Goal: Task Accomplishment & Management: Use online tool/utility

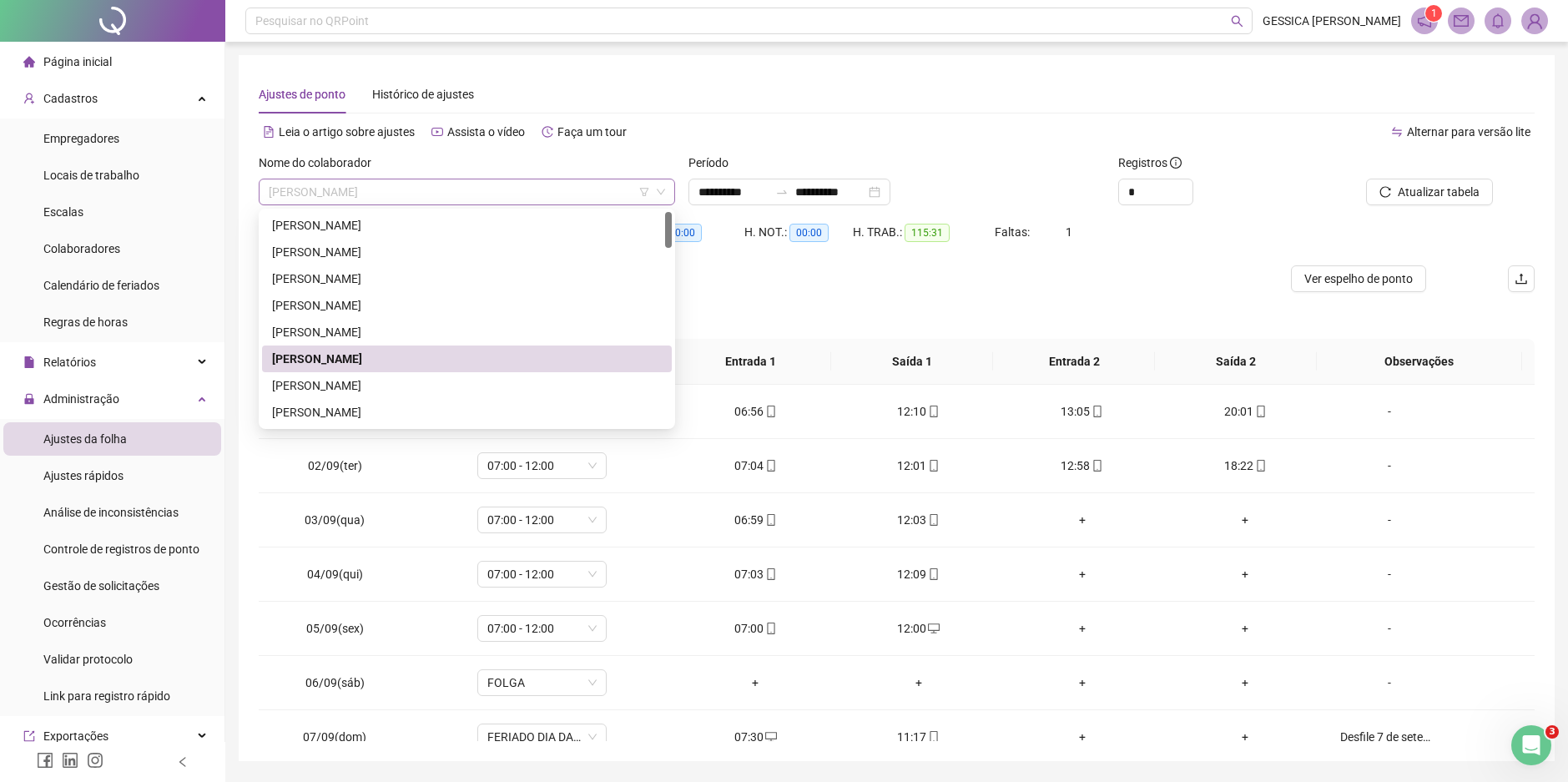
click at [466, 191] on span "[PERSON_NAME]" at bounding box center [466, 192] width 397 height 25
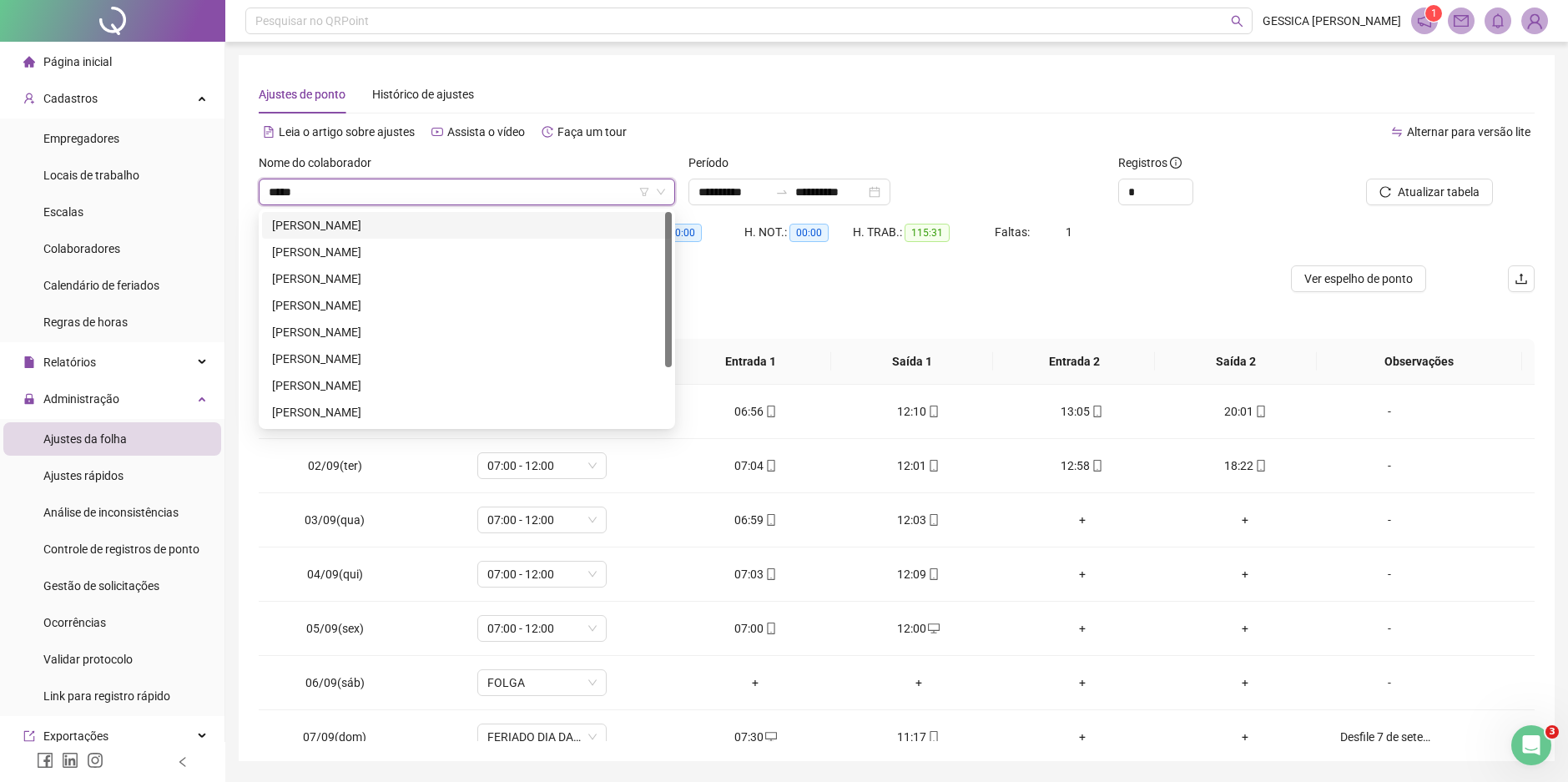
type input "******"
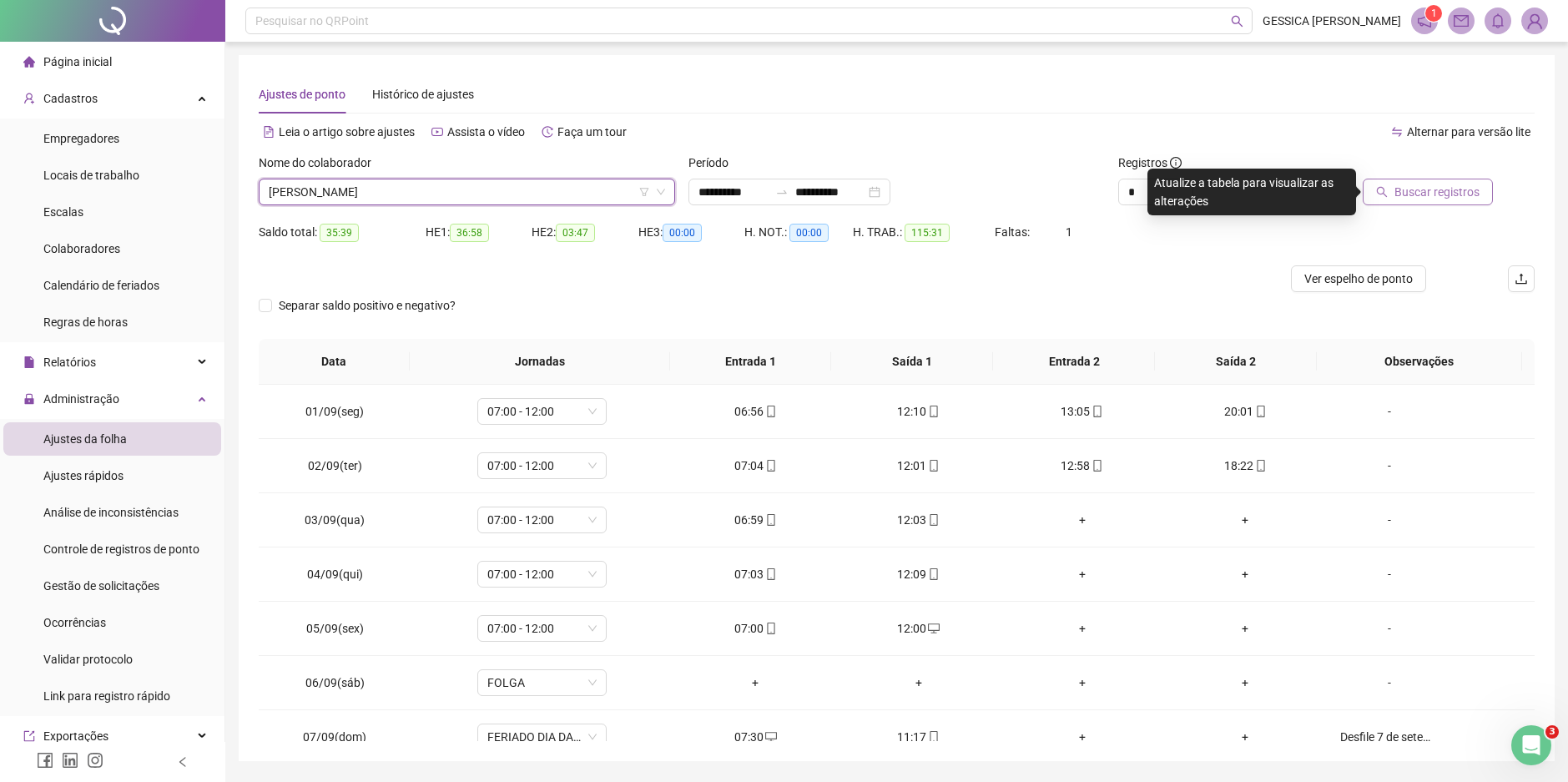
click at [1406, 185] on span "Buscar registros" at bounding box center [1437, 191] width 85 height 18
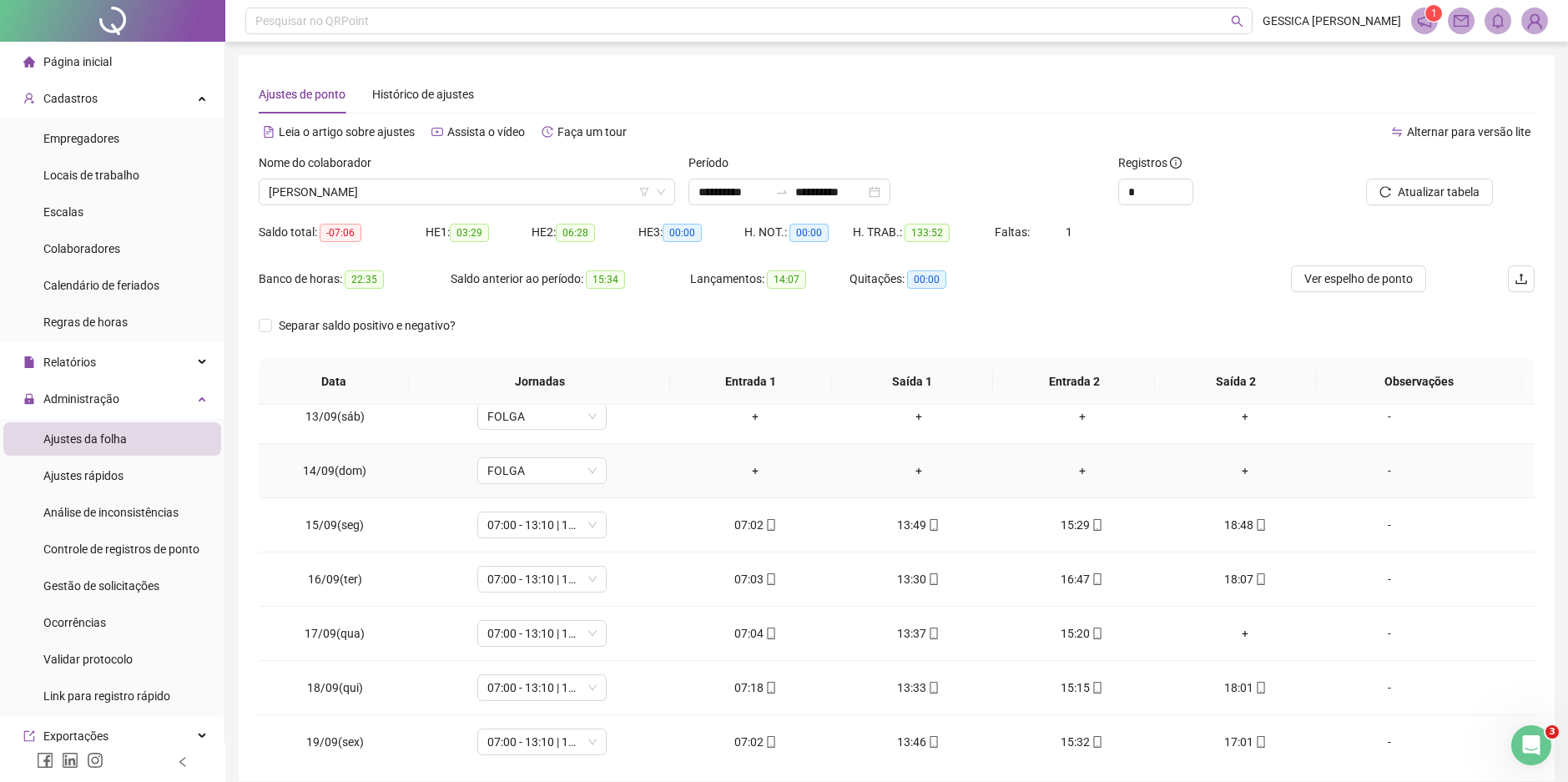
scroll to position [668, 0]
click at [1235, 630] on div "+" at bounding box center [1246, 631] width 137 height 18
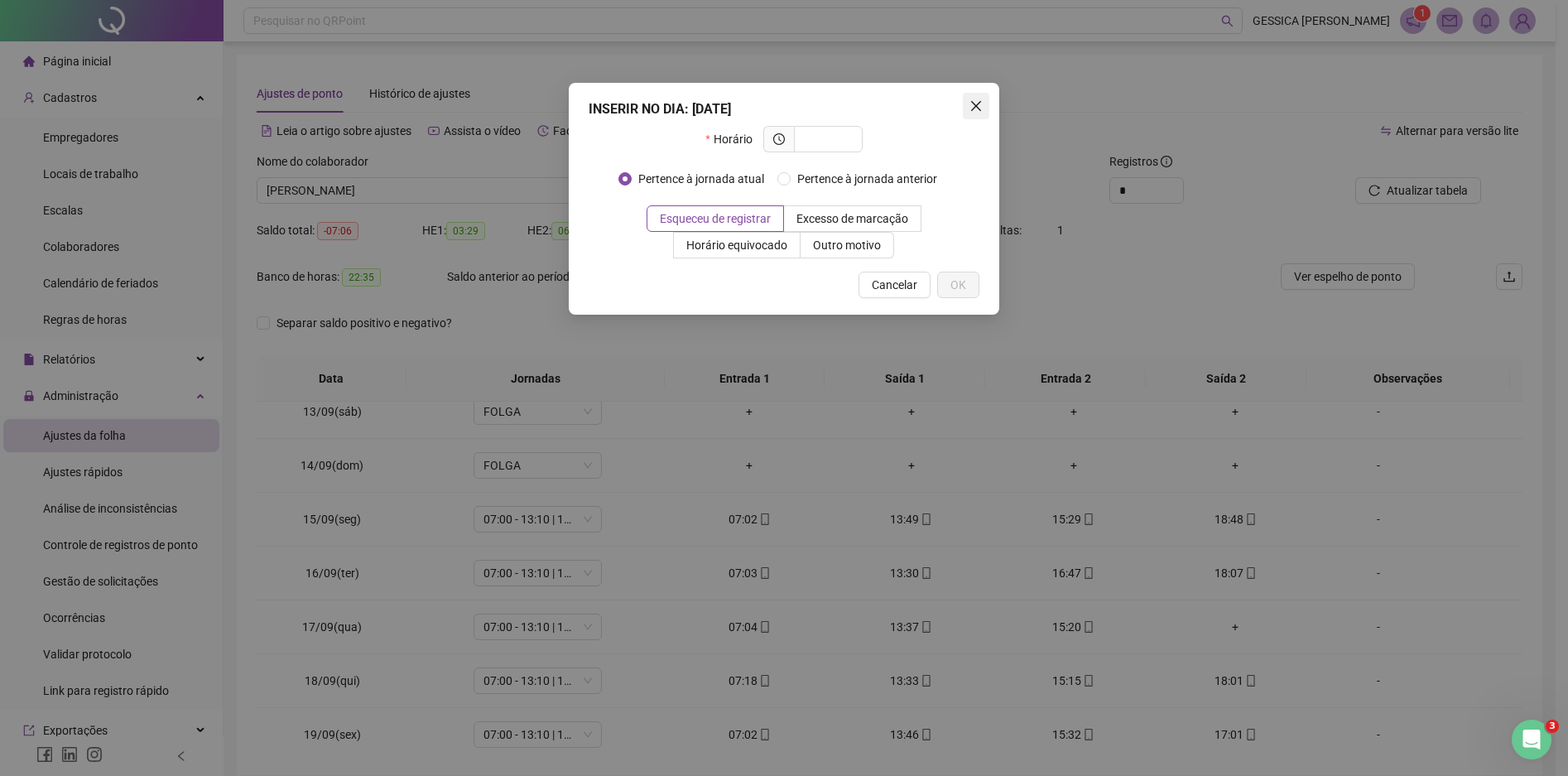
click at [977, 105] on icon "close" at bounding box center [976, 105] width 10 height 10
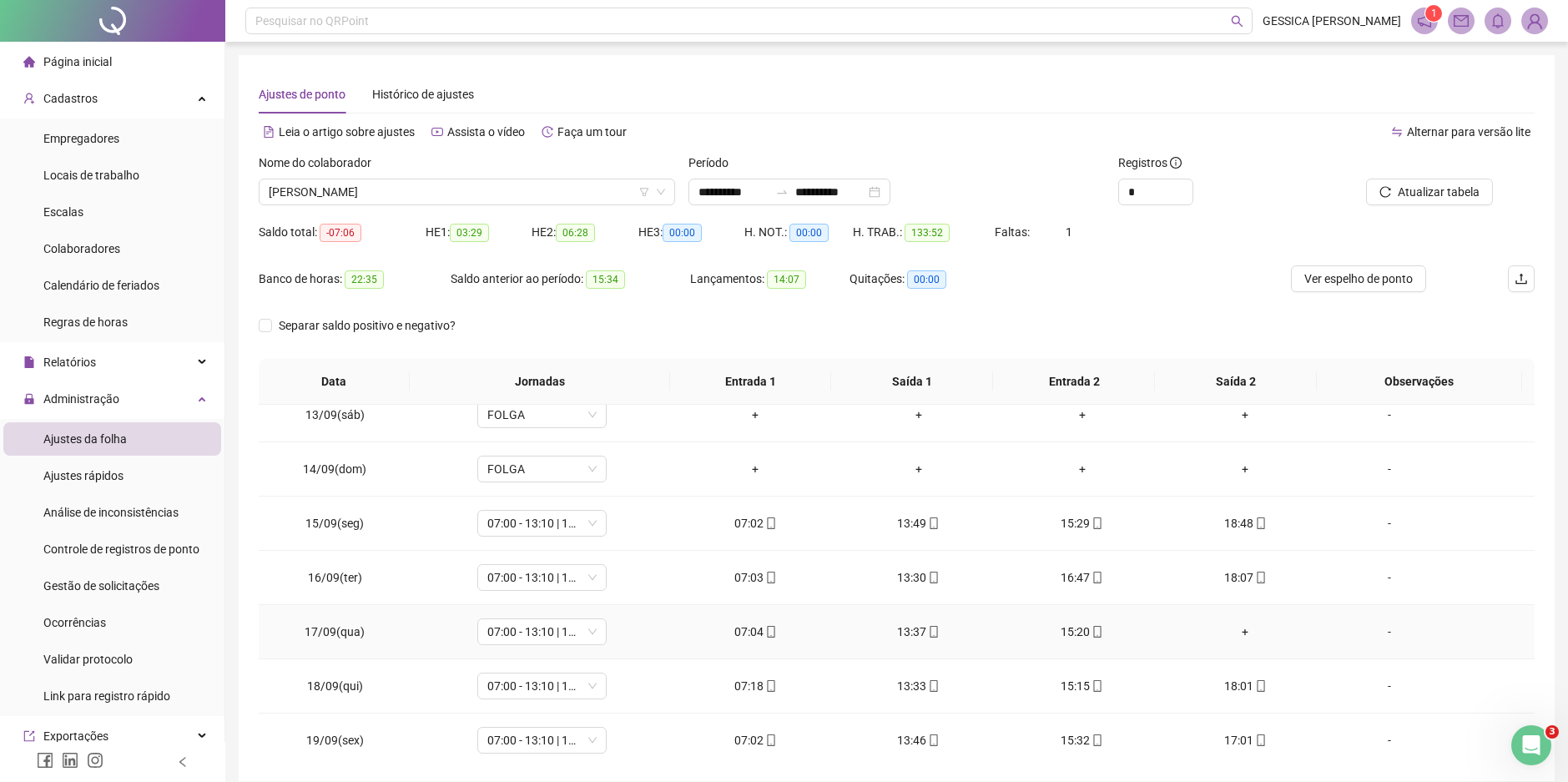
click at [1237, 630] on div "+" at bounding box center [1246, 631] width 137 height 18
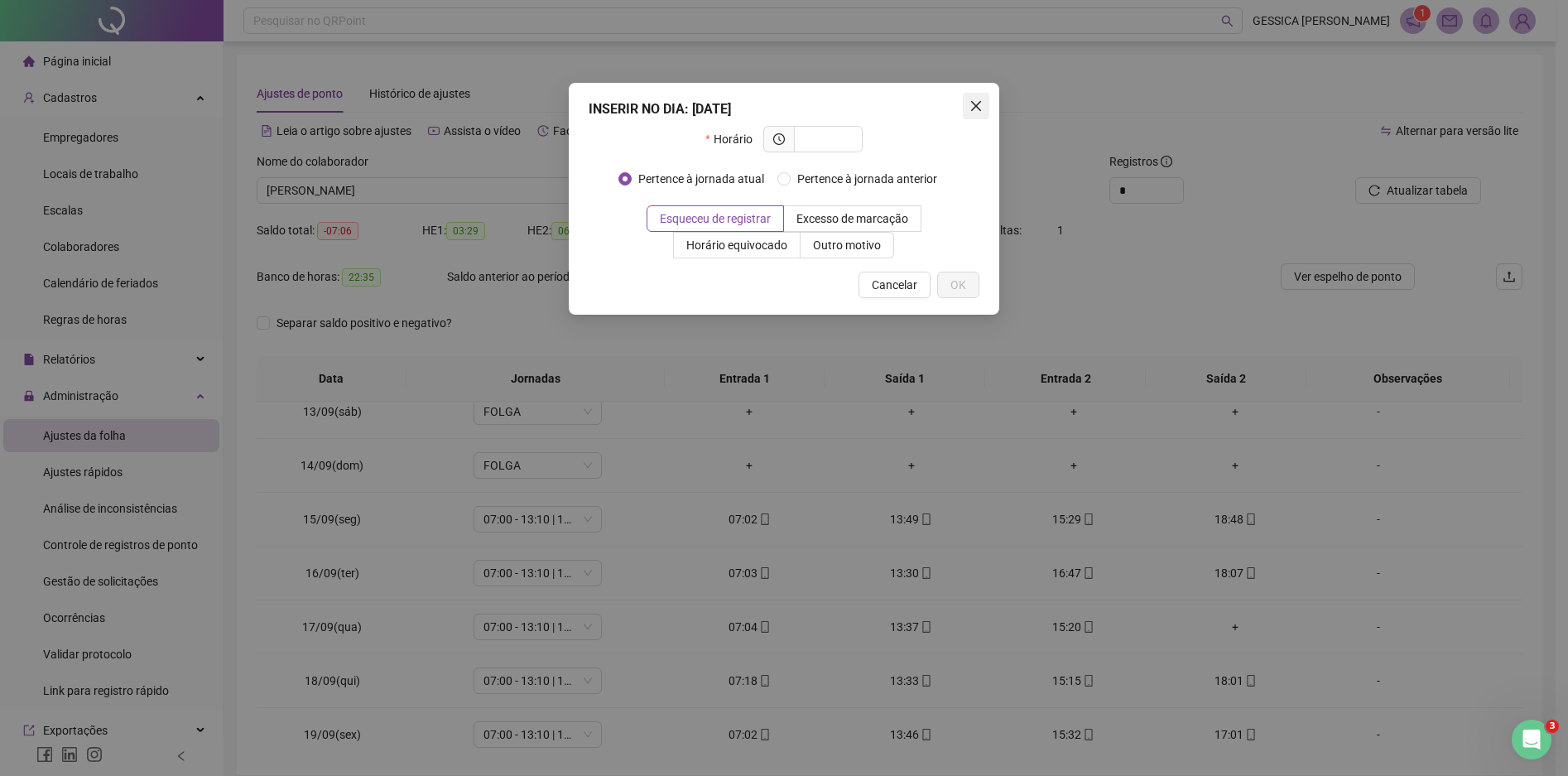
click at [975, 106] on icon "close" at bounding box center [976, 105] width 10 height 10
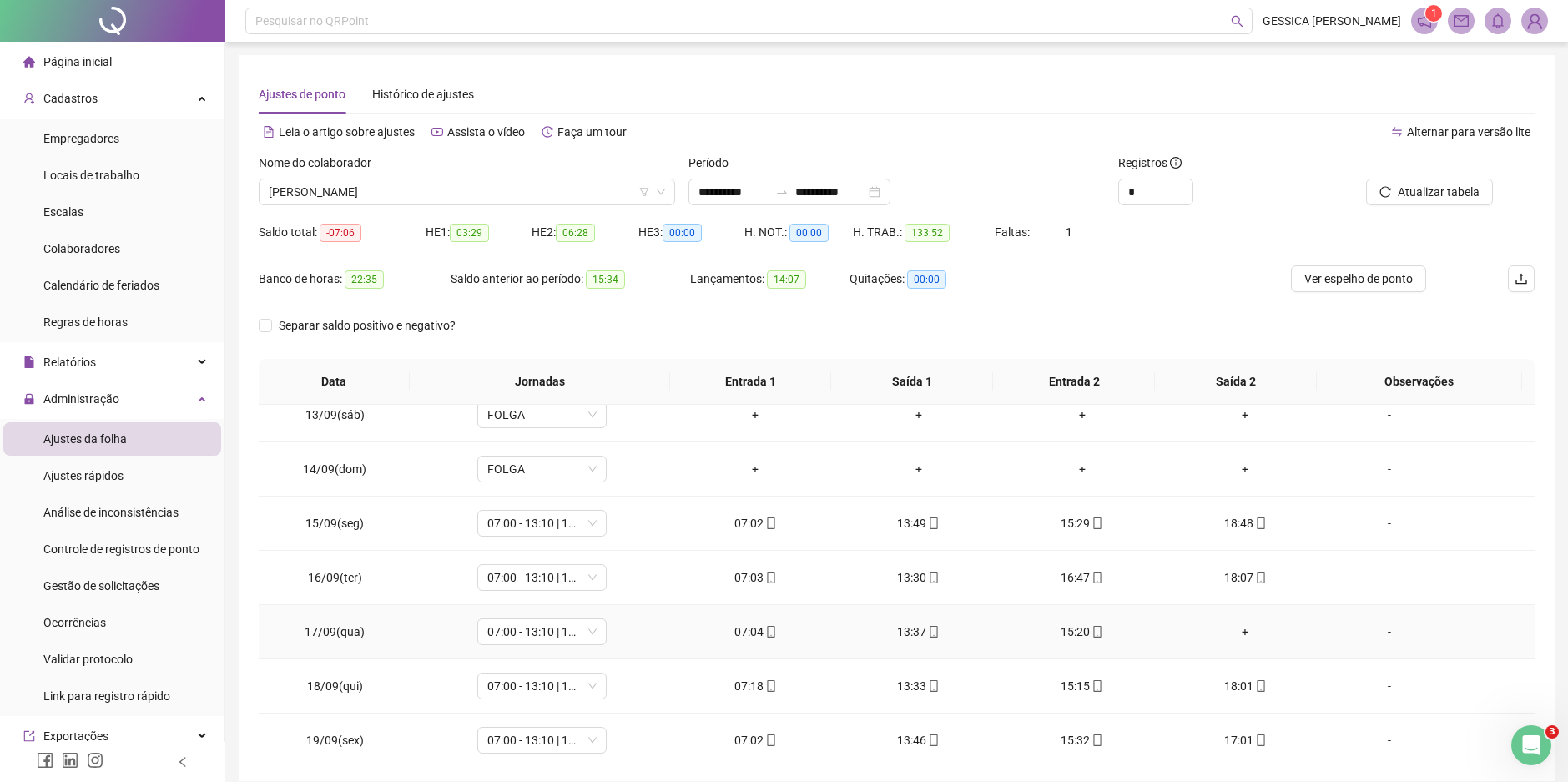
click at [1237, 633] on div "+" at bounding box center [1246, 631] width 137 height 18
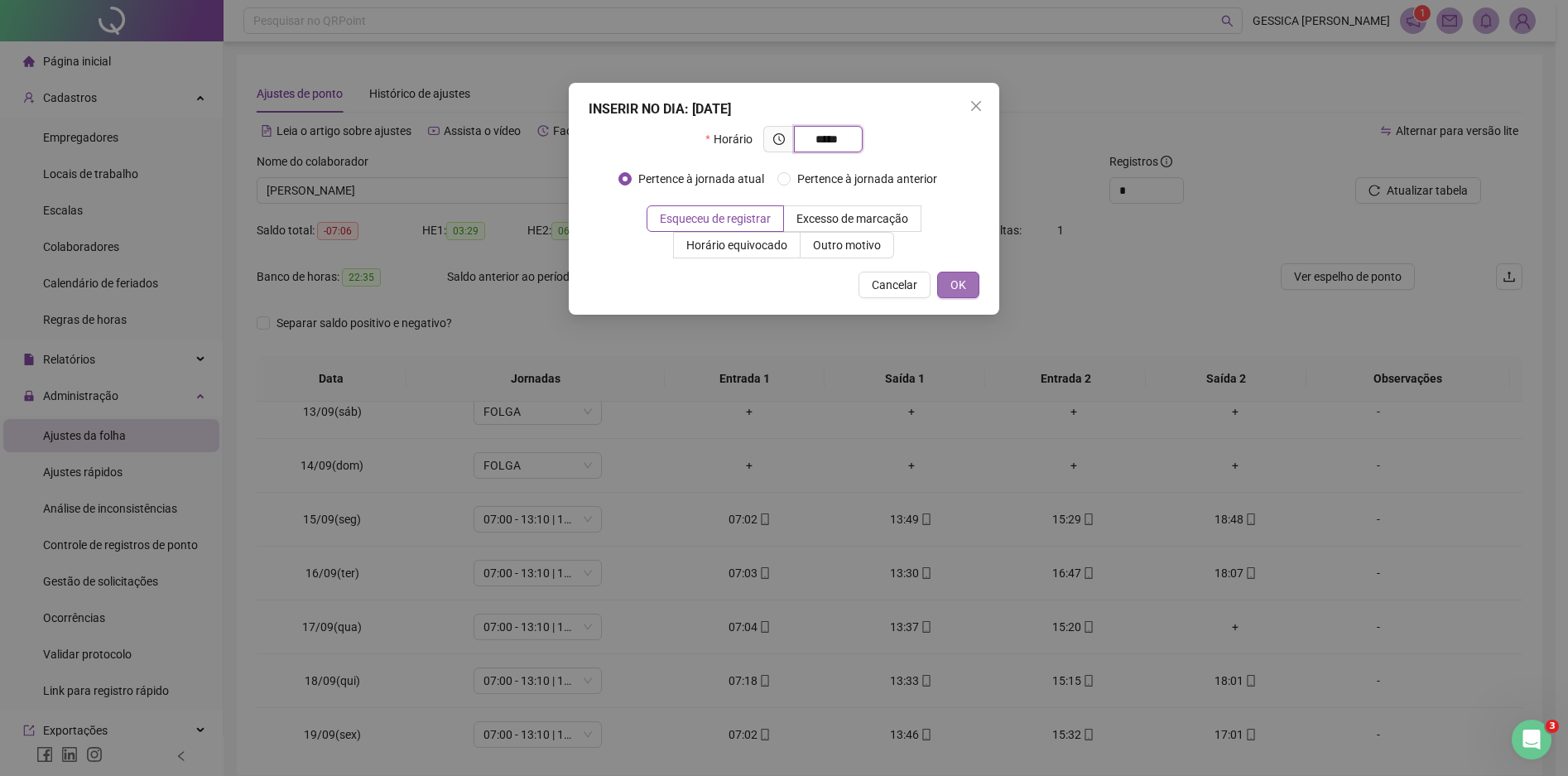
type input "*****"
click at [965, 284] on span "OK" at bounding box center [958, 284] width 15 height 18
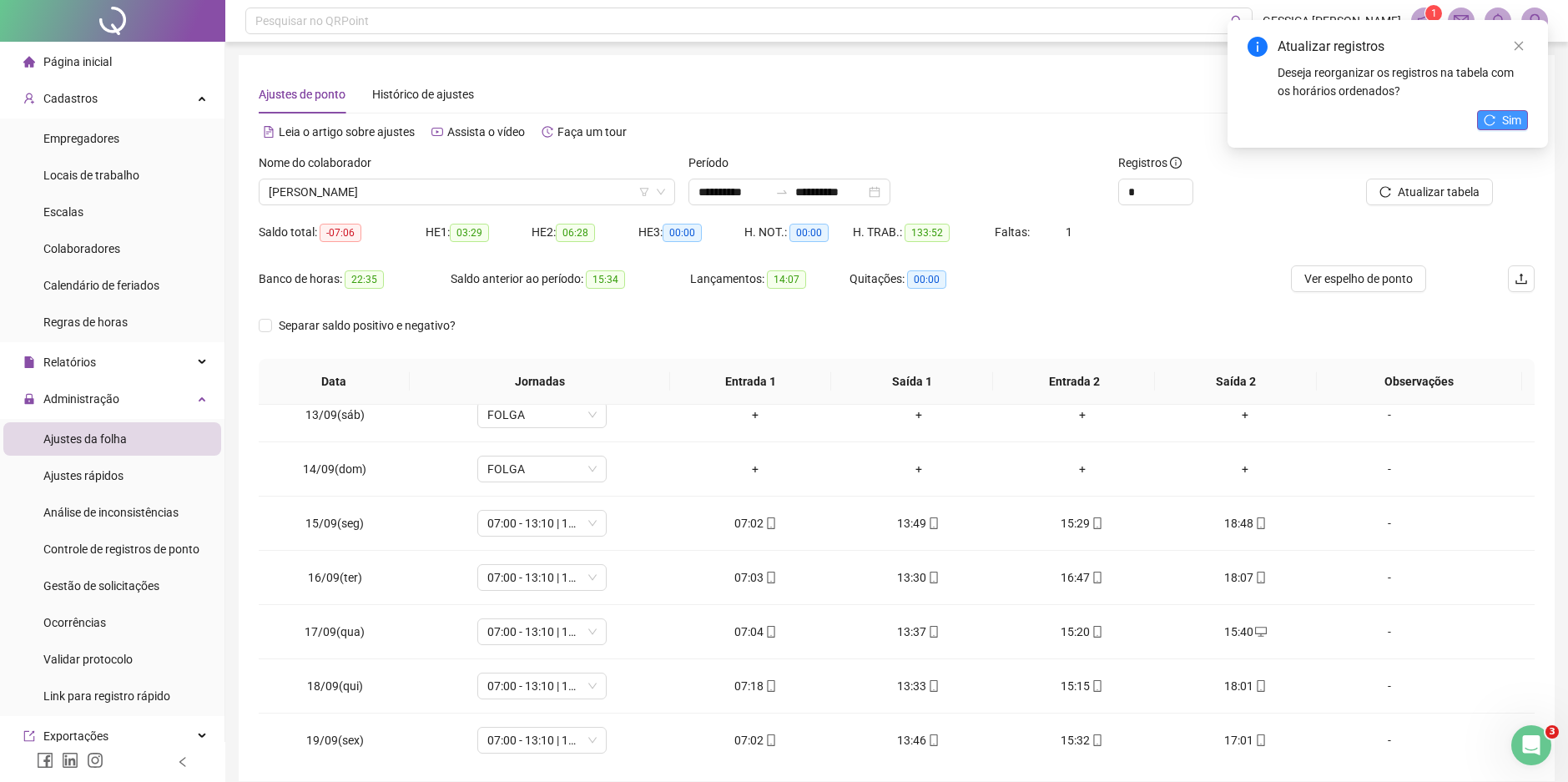
click at [1503, 120] on span "Sim" at bounding box center [1511, 120] width 19 height 18
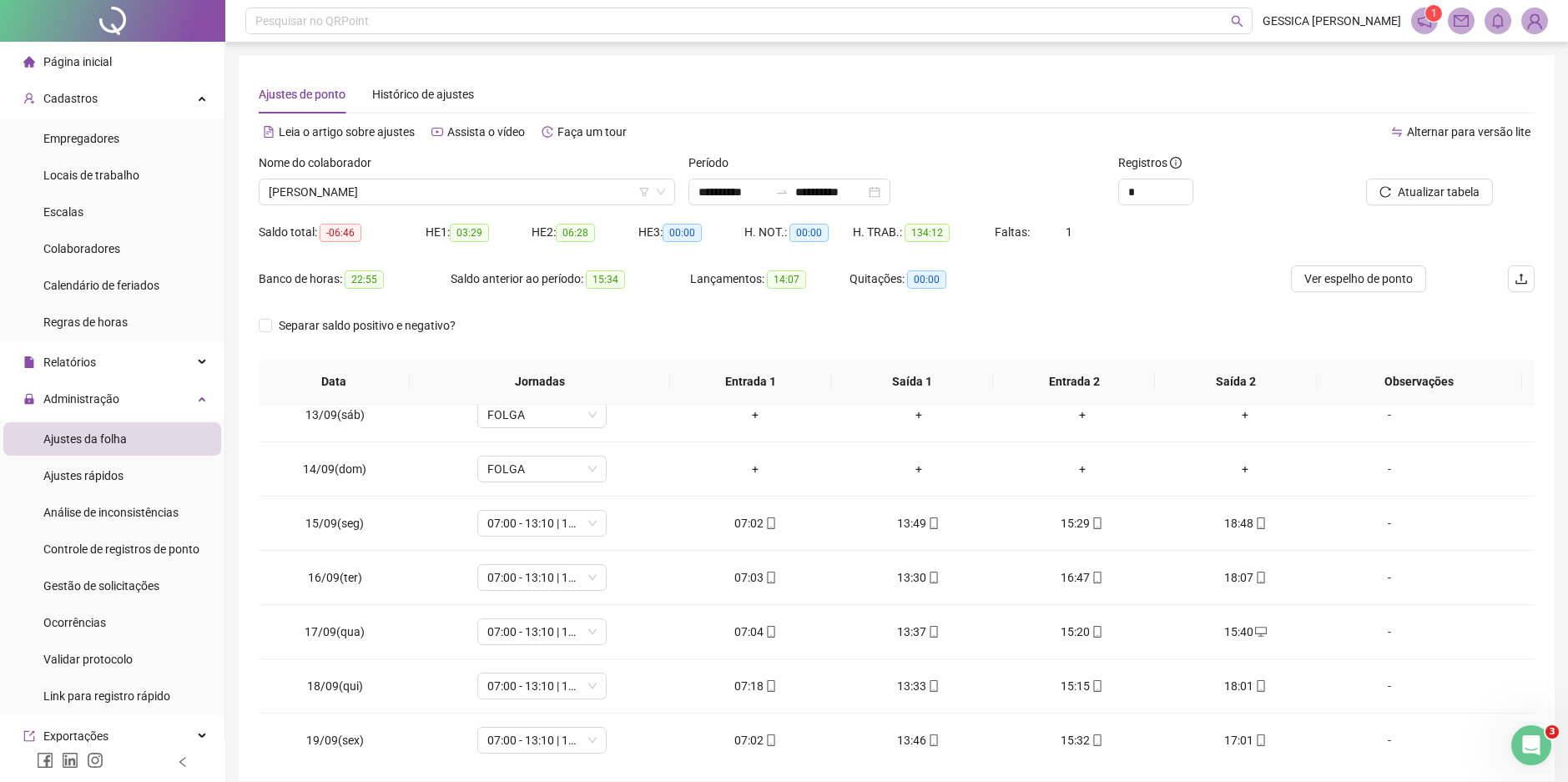
click at [1432, 196] on span "Atualizar tabela" at bounding box center [1438, 191] width 82 height 18
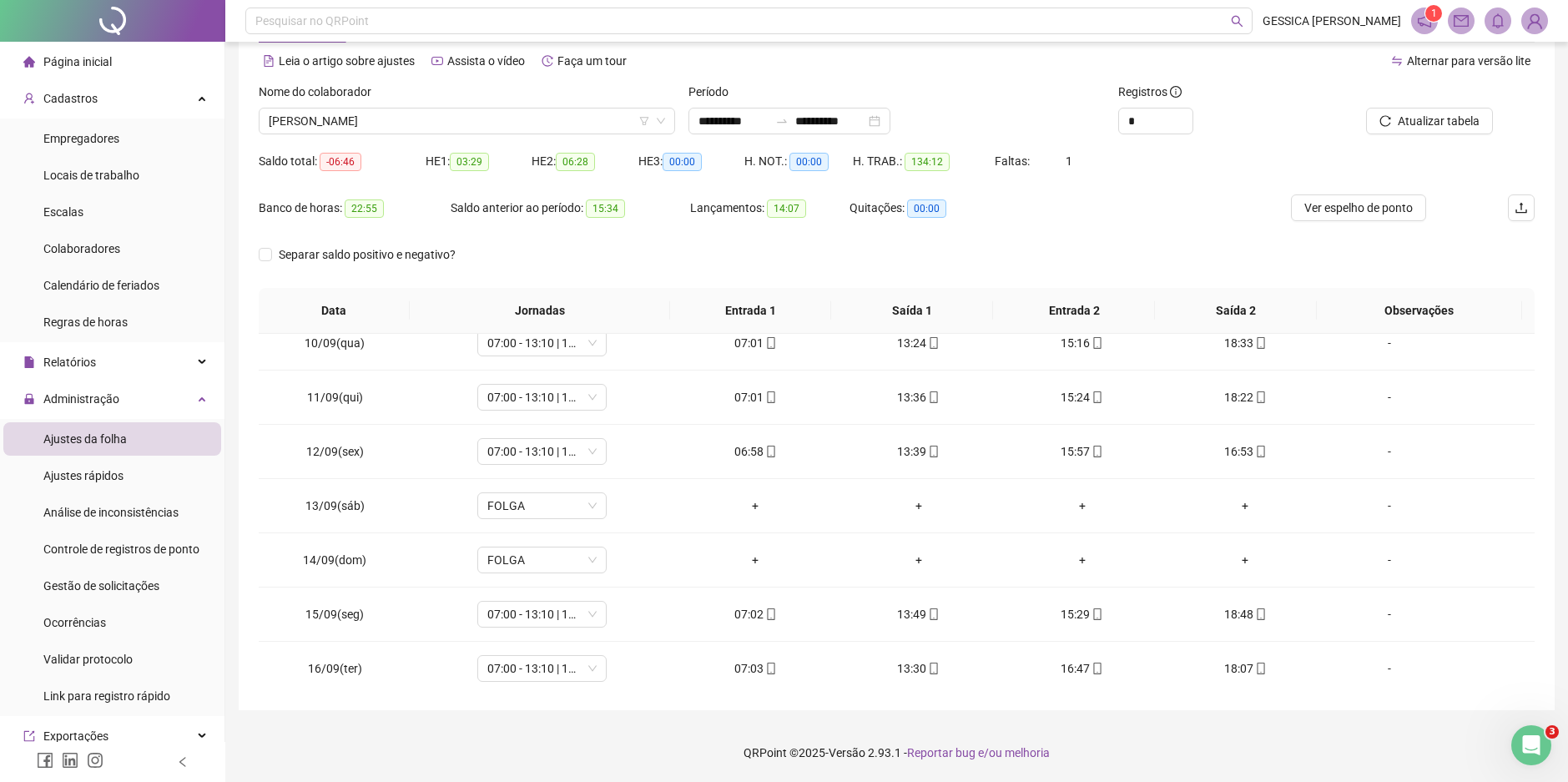
scroll to position [503, 0]
click at [1408, 116] on span "Atualizar tabela" at bounding box center [1438, 121] width 82 height 18
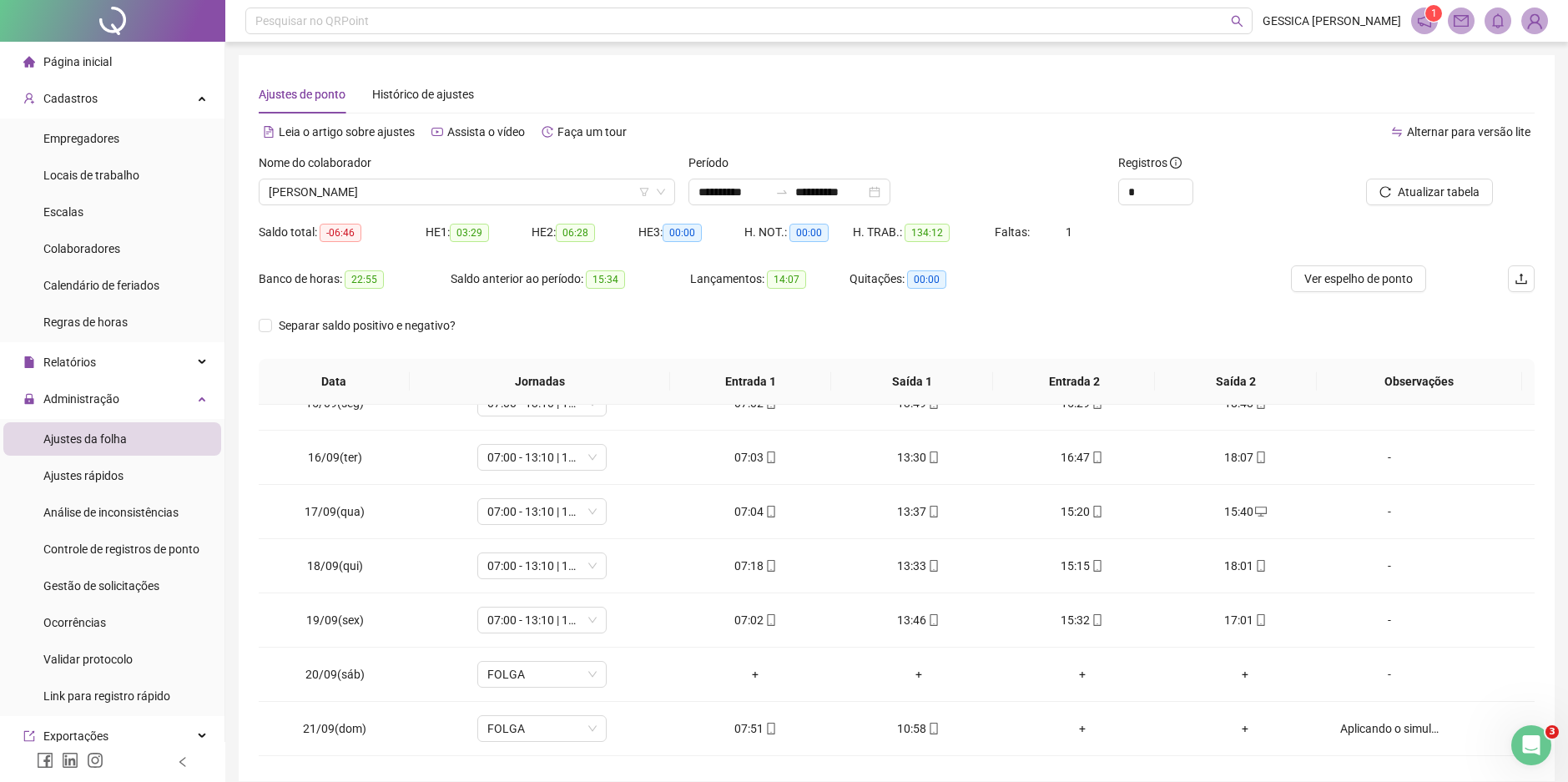
scroll to position [836, 0]
